Goal: Task Accomplishment & Management: Manage account settings

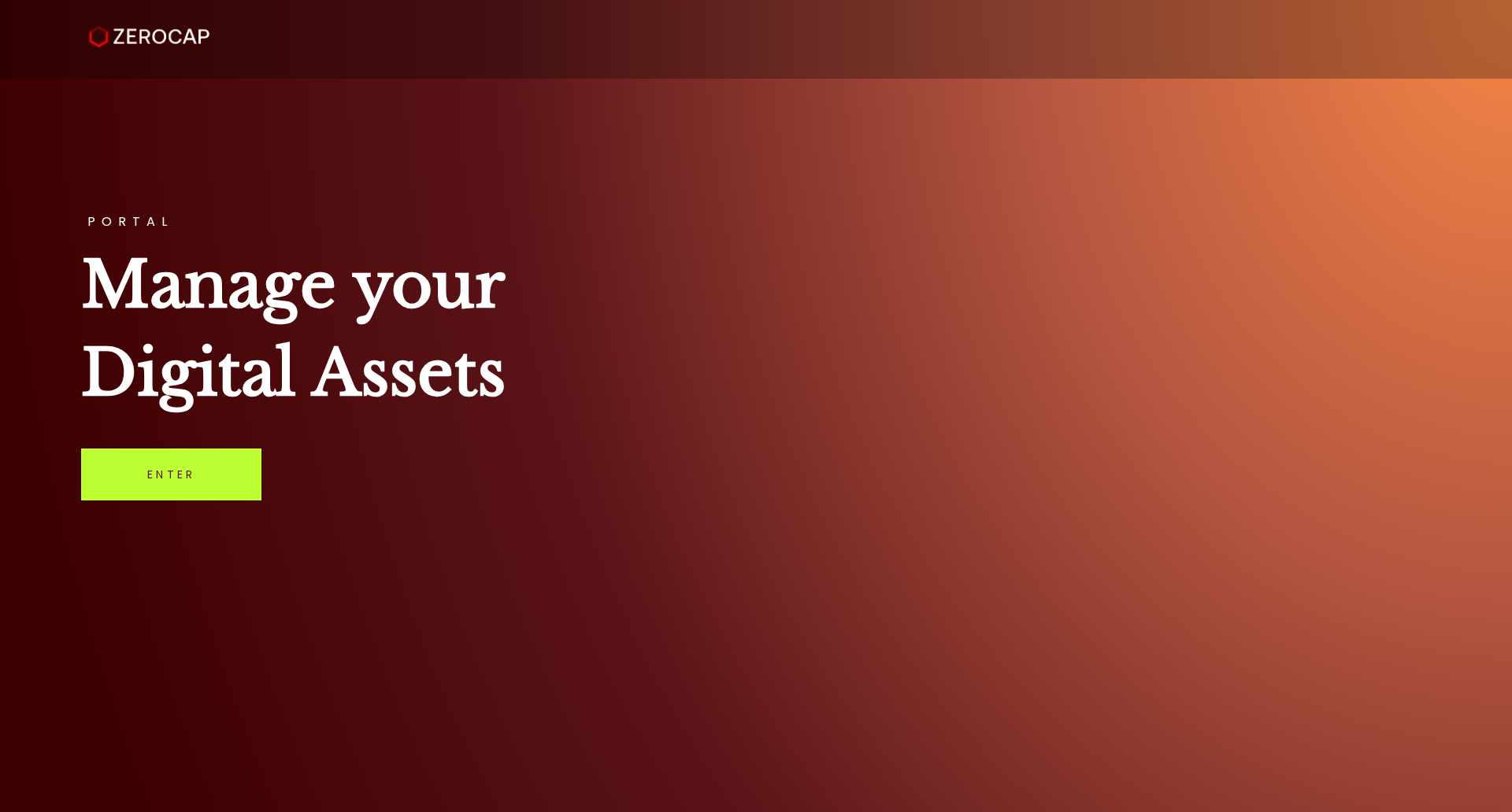
click at [166, 462] on link "Enter" at bounding box center [171, 474] width 180 height 52
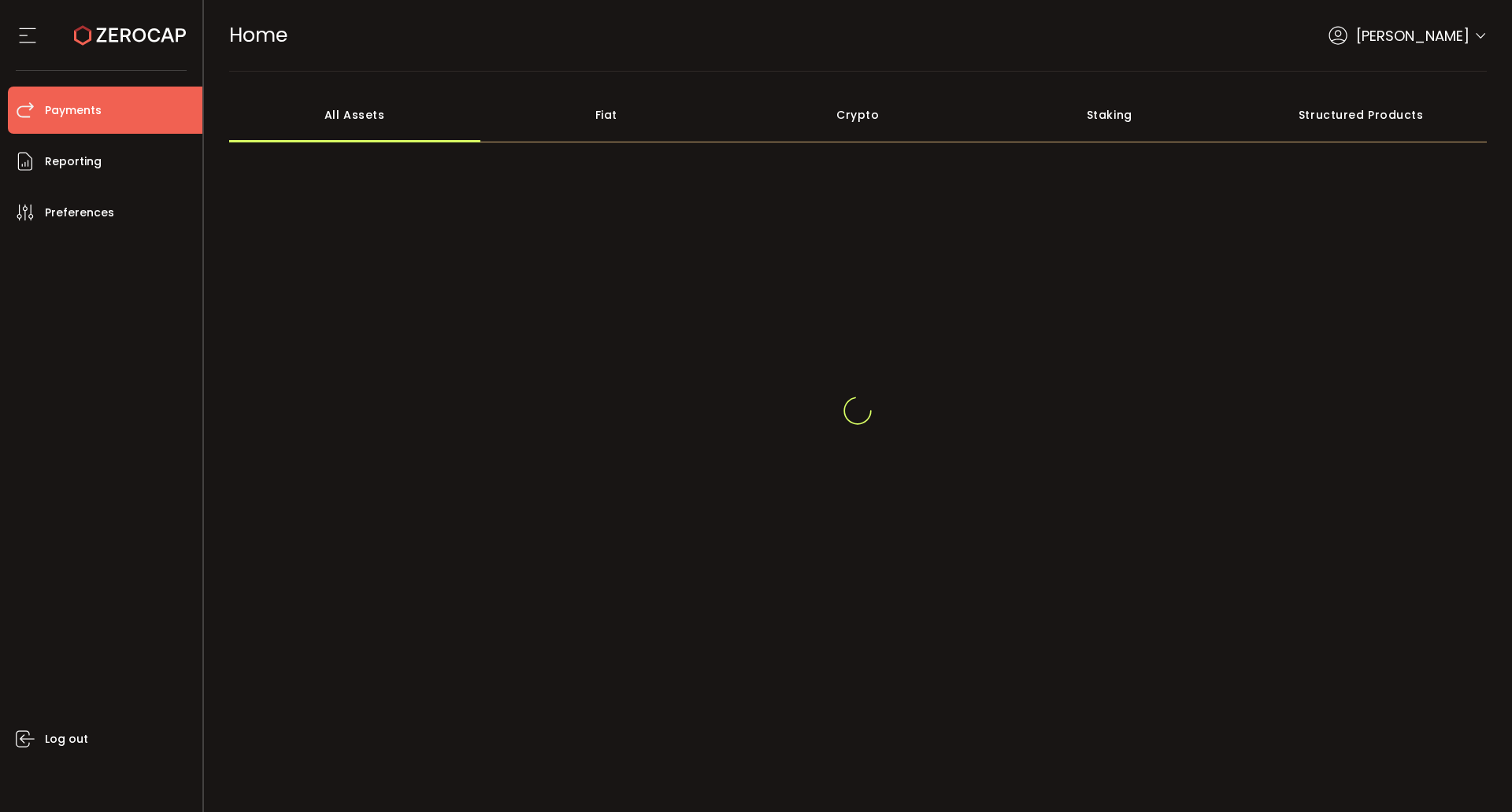
click at [77, 107] on span "Payments" at bounding box center [73, 110] width 57 height 23
